Goal: Contribute content: Contribute content

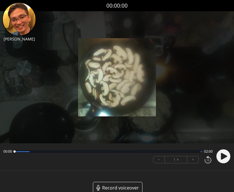
click at [130, 187] on span "Record voiceover" at bounding box center [120, 187] width 37 height 7
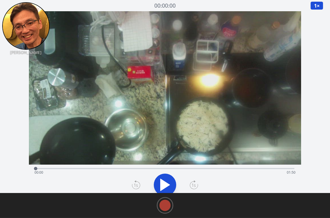
click at [164, 182] on icon at bounding box center [164, 185] width 9 height 12
click at [85, 168] on div "Time elapsed: 00:25 Time remaining: 01:25" at bounding box center [164, 172] width 261 height 9
click at [77, 168] on div "Time elapsed: 00:21 Time remaining: 01:29" at bounding box center [164, 172] width 261 height 9
click at [75, 168] on div at bounding box center [77, 168] width 8 height 8
click at [131, 168] on div "Time elapsed: 00:18 Time remaining: 01:32" at bounding box center [164, 172] width 261 height 9
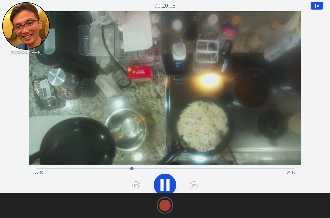
click at [150, 169] on div "Time elapsed: 00:40 Time remaining: 01:10" at bounding box center [164, 172] width 261 height 9
click at [118, 168] on div "Time elapsed: 00:49 Time remaining: 01:01" at bounding box center [164, 172] width 261 height 9
click at [95, 165] on div "Time elapsed: 00:35 Time remaining: 01:15" at bounding box center [165, 167] width 259 height 7
drag, startPoint x: 108, startPoint y: 166, endPoint x: 117, endPoint y: 166, distance: 9.0
click at [110, 166] on div "Time elapsed: 00:25 Time remaining: 01:24" at bounding box center [165, 167] width 259 height 7
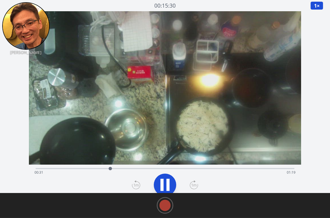
click at [125, 166] on div "Time elapsed: 00:31 Time remaining: 01:19" at bounding box center [165, 167] width 259 height 7
drag, startPoint x: 120, startPoint y: 167, endPoint x: 117, endPoint y: 166, distance: 3.1
click at [119, 167] on div "Time elapsed: 00:38 Time remaining: 01:12" at bounding box center [165, 167] width 259 height 7
click at [112, 166] on div "Time elapsed: 00:35 Time remaining: 01:15" at bounding box center [165, 167] width 259 height 7
click at [119, 166] on div "Time elapsed: 00:33 Time remaining: 01:17" at bounding box center [165, 167] width 259 height 7
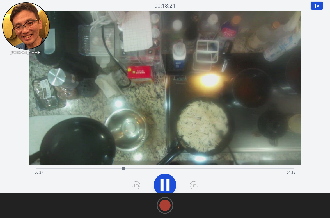
drag, startPoint x: 144, startPoint y: 167, endPoint x: 152, endPoint y: 167, distance: 7.6
click at [149, 167] on div "Time elapsed: 00:37 Time remaining: 01:13" at bounding box center [165, 167] width 259 height 7
drag, startPoint x: 170, startPoint y: 168, endPoint x: 190, endPoint y: 168, distance: 19.9
click at [178, 168] on div "Time elapsed: 00:48 Time remaining: 01:02" at bounding box center [164, 172] width 261 height 9
click at [169, 168] on div "Time elapsed: 01:01 Time remaining: 00:49" at bounding box center [164, 172] width 261 height 9
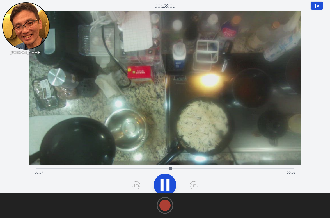
click at [200, 169] on div "Time elapsed: 00:57 Time remaining: 00:53" at bounding box center [164, 172] width 261 height 9
click at [223, 169] on div "Time elapsed: 01:12 Time remaining: 00:38" at bounding box center [164, 172] width 261 height 9
drag, startPoint x: 234, startPoint y: 169, endPoint x: 197, endPoint y: 168, distance: 37.6
click at [233, 169] on div "Time elapsed: 01:20 Time remaining: 00:30" at bounding box center [164, 172] width 261 height 9
drag, startPoint x: 144, startPoint y: 168, endPoint x: 137, endPoint y: 168, distance: 7.9
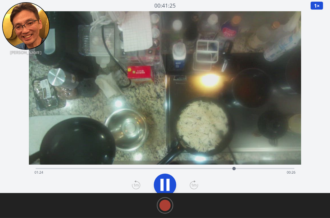
click at [144, 168] on div "Time elapsed: 01:24 Time remaining: 00:26" at bounding box center [164, 172] width 261 height 9
click at [61, 168] on div "Time elapsed: 00:46 Time remaining: 01:04" at bounding box center [164, 172] width 261 height 9
drag, startPoint x: 72, startPoint y: 167, endPoint x: 56, endPoint y: 167, distance: 16.0
click at [70, 167] on div at bounding box center [71, 168] width 3 height 3
click at [56, 167] on div "Time elapsed: 00:14 Time remaining: 01:36" at bounding box center [165, 167] width 259 height 7
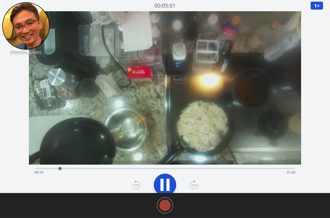
click at [40, 167] on div "Time elapsed: 00:10 Time remaining: 01:40" at bounding box center [165, 167] width 259 height 7
click at [54, 167] on div "Time elapsed: 00:03 Time remaining: 01:47" at bounding box center [165, 167] width 259 height 7
click at [64, 168] on div "Time elapsed: 00:09 Time remaining: 01:41" at bounding box center [164, 172] width 261 height 9
click at [167, 191] on rect at bounding box center [165, 205] width 8 height 8
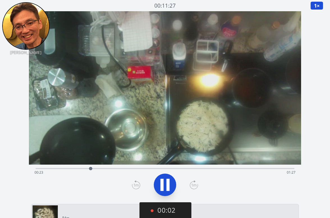
click at [168, 191] on button "00:02" at bounding box center [165, 210] width 52 height 17
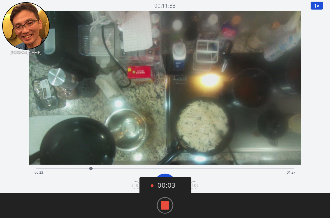
click at [162, 191] on rect at bounding box center [165, 205] width 8 height 8
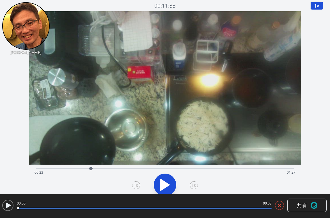
click at [234, 191] on button at bounding box center [279, 204] width 9 height 9
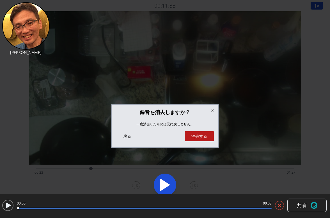
click at [202, 142] on div "戻る 消去する" at bounding box center [165, 137] width 98 height 13
click at [200, 133] on button "消去する" at bounding box center [198, 136] width 29 height 10
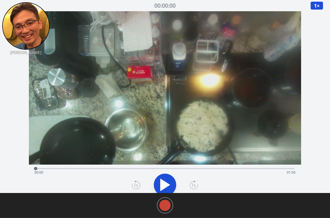
click at [165, 191] on rect at bounding box center [165, 205] width 8 height 8
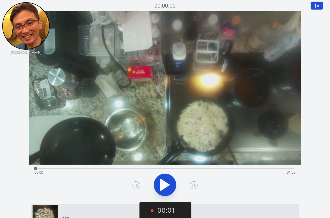
click at [166, 182] on icon at bounding box center [165, 185] width 16 height 16
click at [171, 191] on button "00:13" at bounding box center [165, 210] width 52 height 17
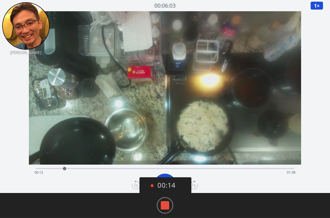
click at [165, 191] on rect at bounding box center [165, 205] width 8 height 8
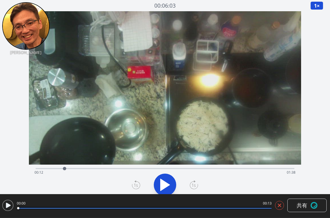
drag, startPoint x: 270, startPoint y: 200, endPoint x: 278, endPoint y: 203, distance: 8.2
click at [234, 191] on div "00:00 00:13 共有" at bounding box center [164, 205] width 324 height 16
click at [234, 191] on icon at bounding box center [279, 205] width 6 height 6
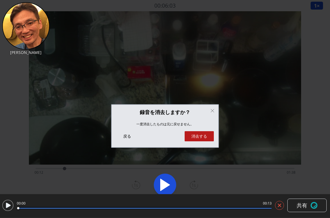
click at [202, 137] on button "消去する" at bounding box center [198, 136] width 29 height 10
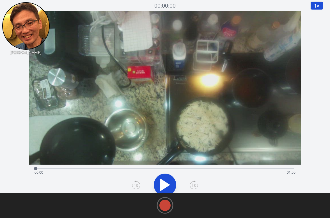
click at [168, 191] on rect at bounding box center [165, 205] width 8 height 8
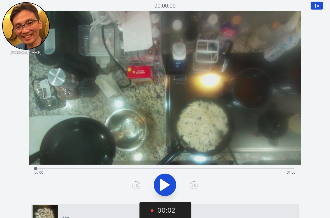
click at [158, 183] on icon at bounding box center [165, 185] width 16 height 16
click at [165, 184] on icon at bounding box center [165, 185] width 16 height 16
click at [49, 170] on div "Time elapsed: 00:30 Time remaining: 01:19" at bounding box center [164, 172] width 261 height 9
drag, startPoint x: 172, startPoint y: 182, endPoint x: 168, endPoint y: 182, distance: 3.7
click at [171, 182] on icon at bounding box center [165, 185] width 16 height 16
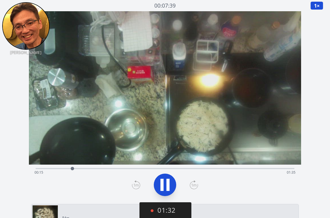
click at [163, 184] on icon at bounding box center [165, 185] width 16 height 16
click at [165, 188] on icon at bounding box center [165, 185] width 16 height 16
click at [167, 187] on icon at bounding box center [167, 184] width 3 height 12
click at [167, 187] on icon at bounding box center [165, 185] width 16 height 16
click at [170, 186] on icon at bounding box center [165, 185] width 16 height 16
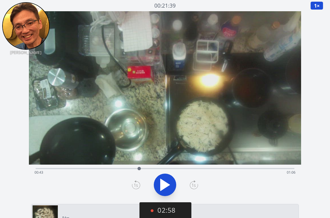
click at [108, 169] on div "Time elapsed: 00:43 Time remaining: 01:06" at bounding box center [164, 172] width 261 height 9
click at [91, 168] on div "Time elapsed: 00:30 Time remaining: 01:20" at bounding box center [164, 172] width 261 height 9
click at [166, 186] on icon at bounding box center [164, 185] width 9 height 12
click at [82, 169] on div "Time elapsed: 00:24 Time remaining: 01:26" at bounding box center [164, 172] width 261 height 9
click at [129, 169] on div "Time elapsed: 00:23 Time remaining: 01:27" at bounding box center [164, 172] width 261 height 9
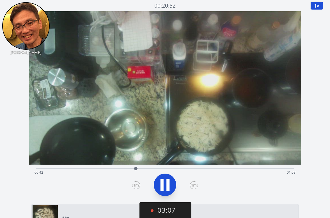
click at [163, 181] on icon at bounding box center [161, 184] width 3 height 12
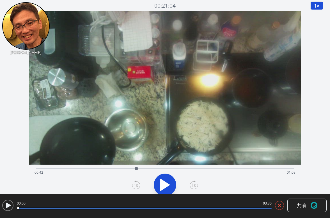
click at [234, 191] on button "共有" at bounding box center [306, 204] width 39 height 13
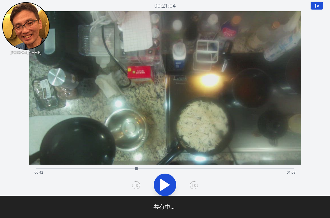
type input "**********"
